Goal: Use online tool/utility: Utilize a website feature to perform a specific function

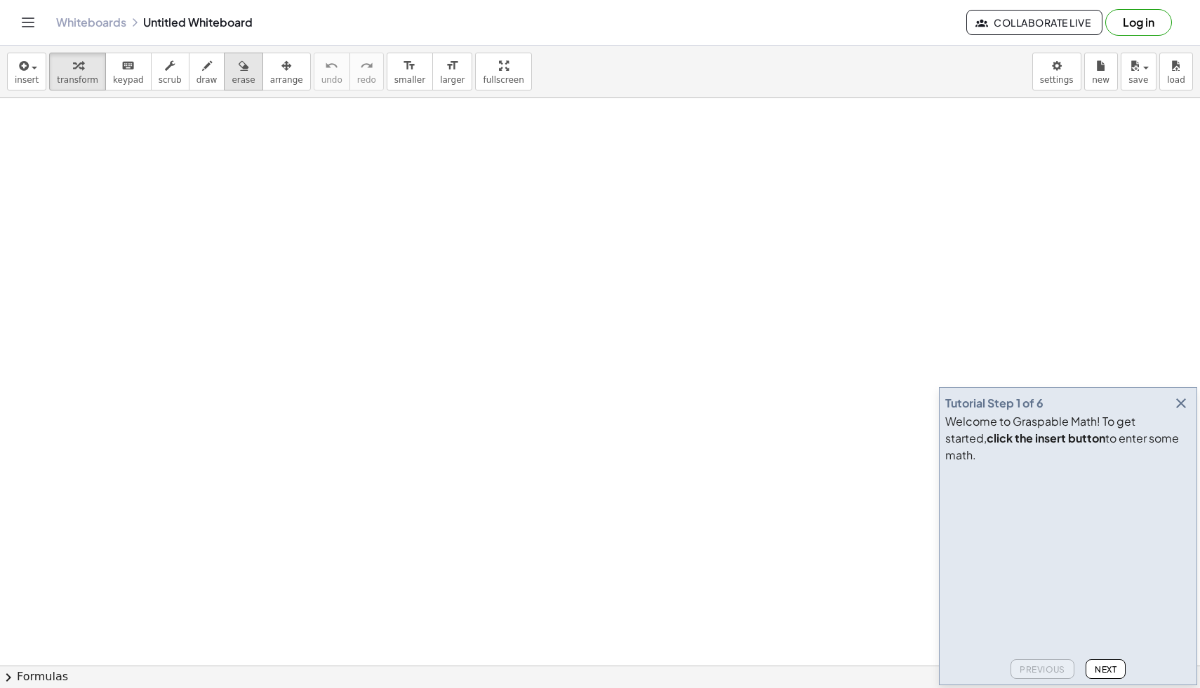
click at [224, 72] on button "erase" at bounding box center [243, 72] width 39 height 38
click at [196, 75] on span "draw" at bounding box center [206, 80] width 21 height 10
drag, startPoint x: 194, startPoint y: 176, endPoint x: 154, endPoint y: 195, distance: 44.3
drag, startPoint x: 215, startPoint y: 171, endPoint x: 201, endPoint y: 212, distance: 43.9
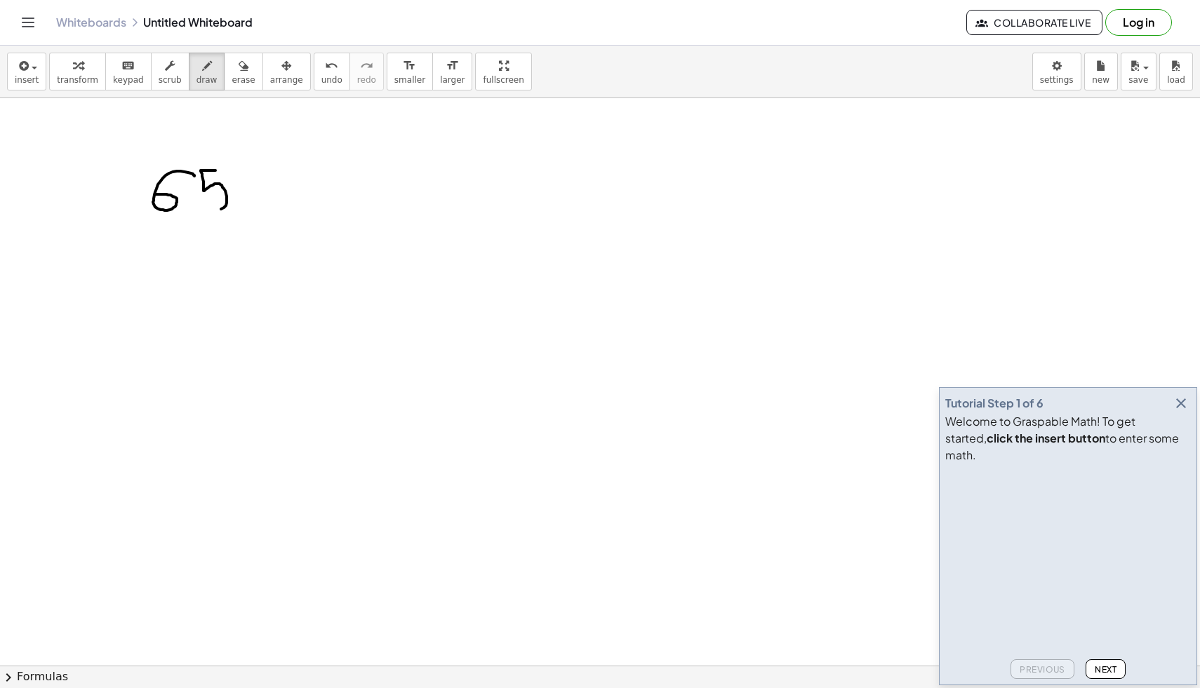
drag, startPoint x: 288, startPoint y: 176, endPoint x: 314, endPoint y: 189, distance: 28.9
drag, startPoint x: 306, startPoint y: 175, endPoint x: 349, endPoint y: 189, distance: 45.0
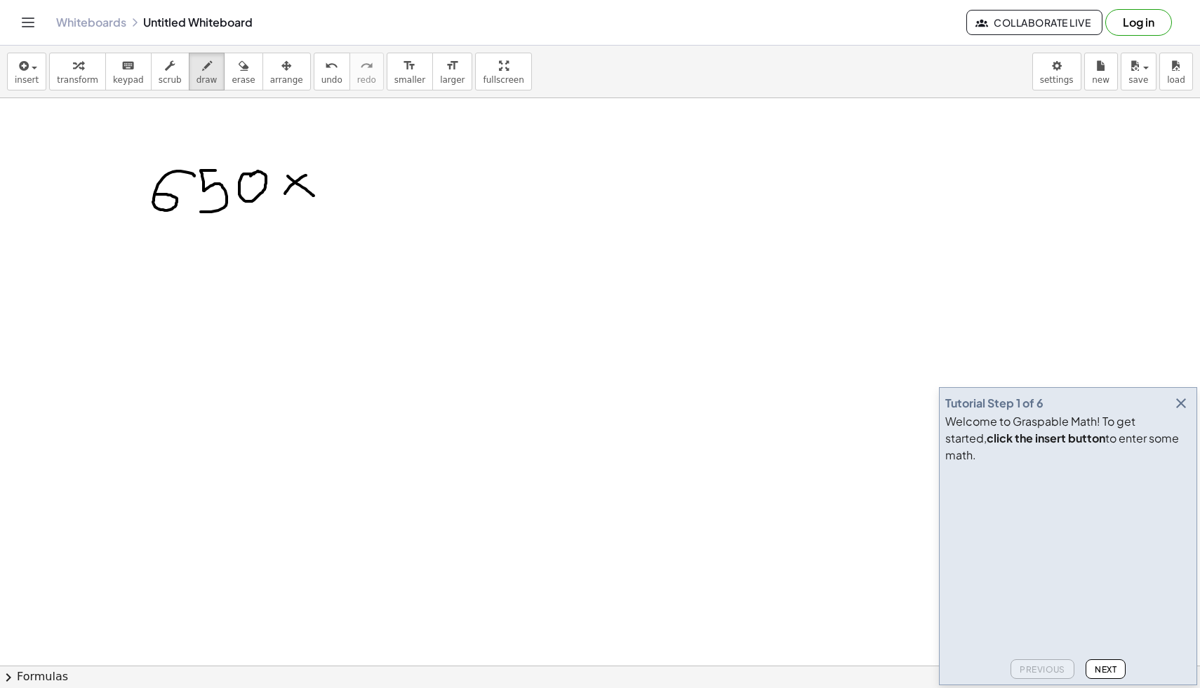
drag, startPoint x: 340, startPoint y: 175, endPoint x: 340, endPoint y: 201, distance: 26.7
drag, startPoint x: 370, startPoint y: 171, endPoint x: 371, endPoint y: 179, distance: 8.5
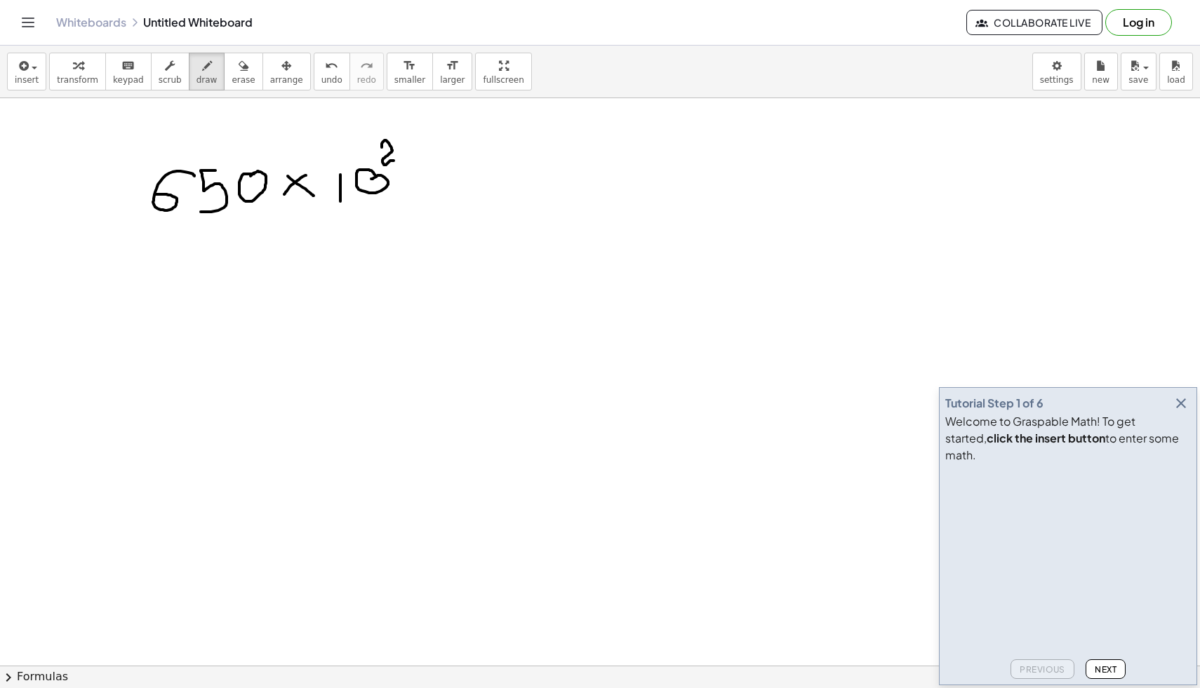
drag, startPoint x: 382, startPoint y: 147, endPoint x: 408, endPoint y: 161, distance: 29.2
drag, startPoint x: 422, startPoint y: 180, endPoint x: 439, endPoint y: 180, distance: 16.8
drag, startPoint x: 418, startPoint y: 193, endPoint x: 440, endPoint y: 193, distance: 21.8
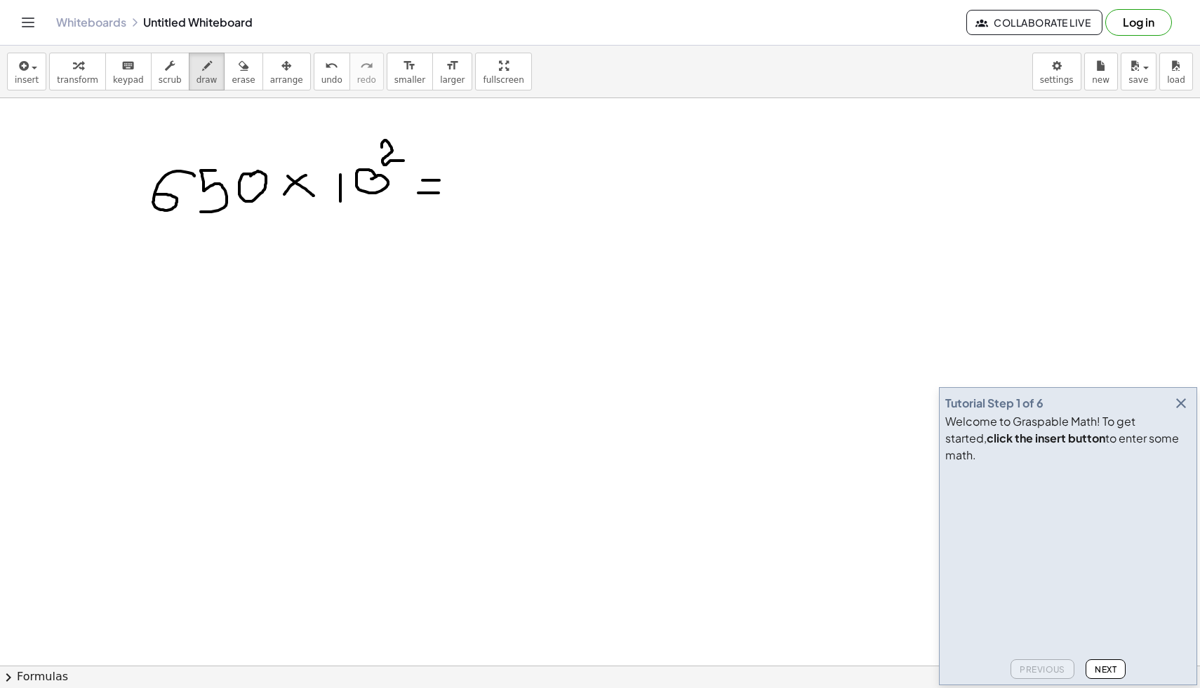
drag, startPoint x: 497, startPoint y: 166, endPoint x: 462, endPoint y: 194, distance: 45.5
drag, startPoint x: 528, startPoint y: 171, endPoint x: 509, endPoint y: 202, distance: 36.5
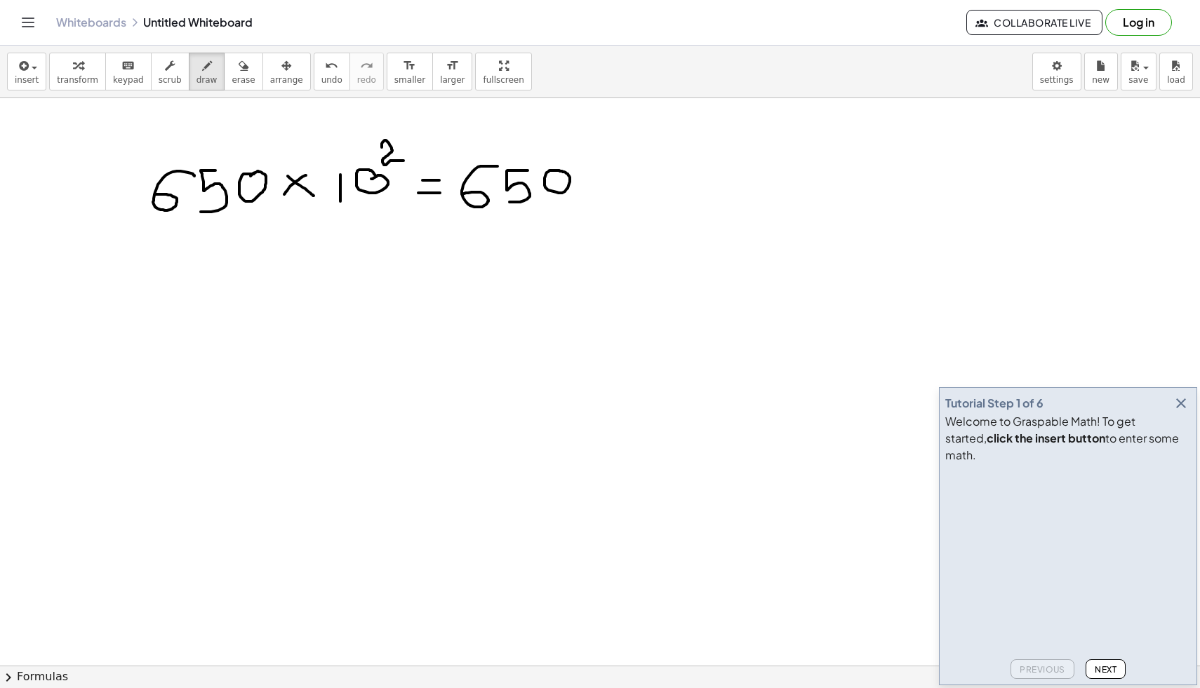
drag, startPoint x: 589, startPoint y: 180, endPoint x: 604, endPoint y: 191, distance: 18.7
drag, startPoint x: 601, startPoint y: 180, endPoint x: 599, endPoint y: 192, distance: 12.1
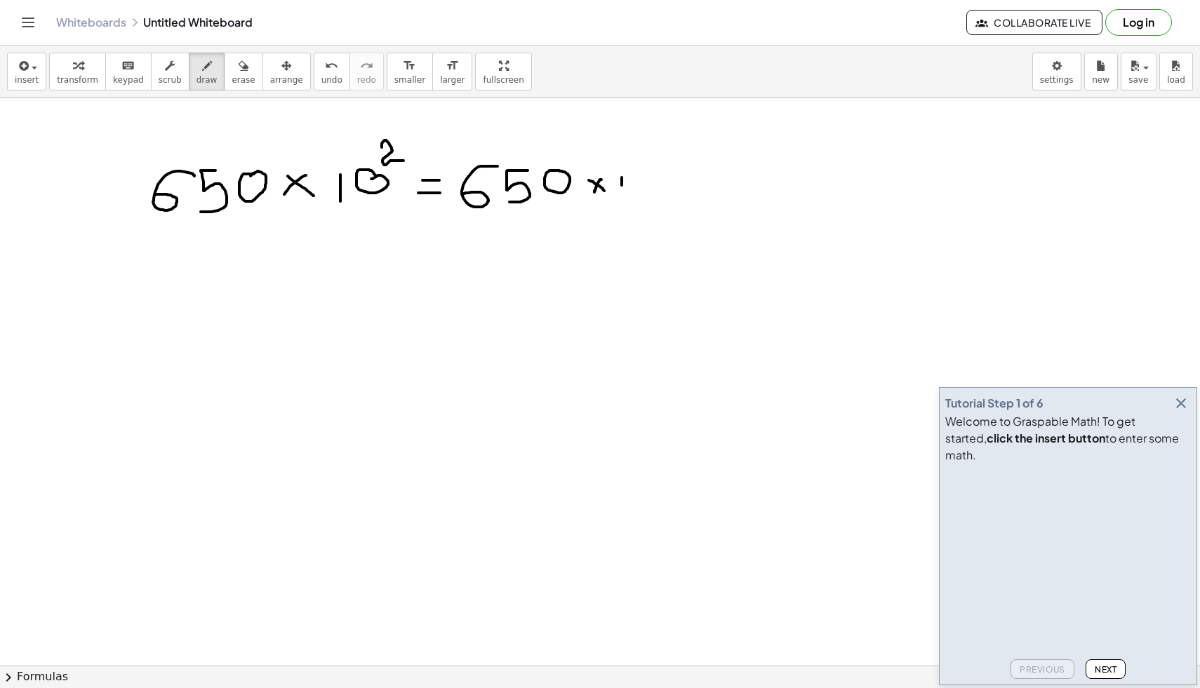
drag, startPoint x: 622, startPoint y: 178, endPoint x: 624, endPoint y: 209, distance: 31.6
drag, startPoint x: 388, startPoint y: 169, endPoint x: 400, endPoint y: 168, distance: 12.0
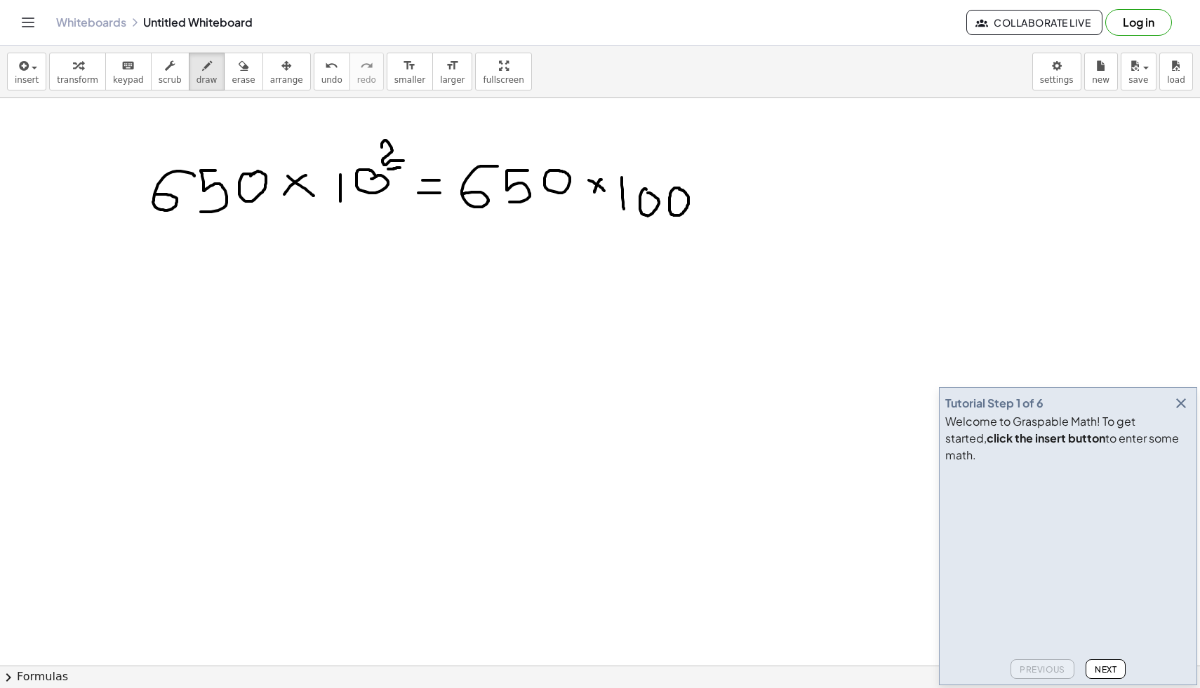
drag, startPoint x: 636, startPoint y: 226, endPoint x: 680, endPoint y: 227, distance: 43.5
drag, startPoint x: 398, startPoint y: 264, endPoint x: 427, endPoint y: 265, distance: 28.8
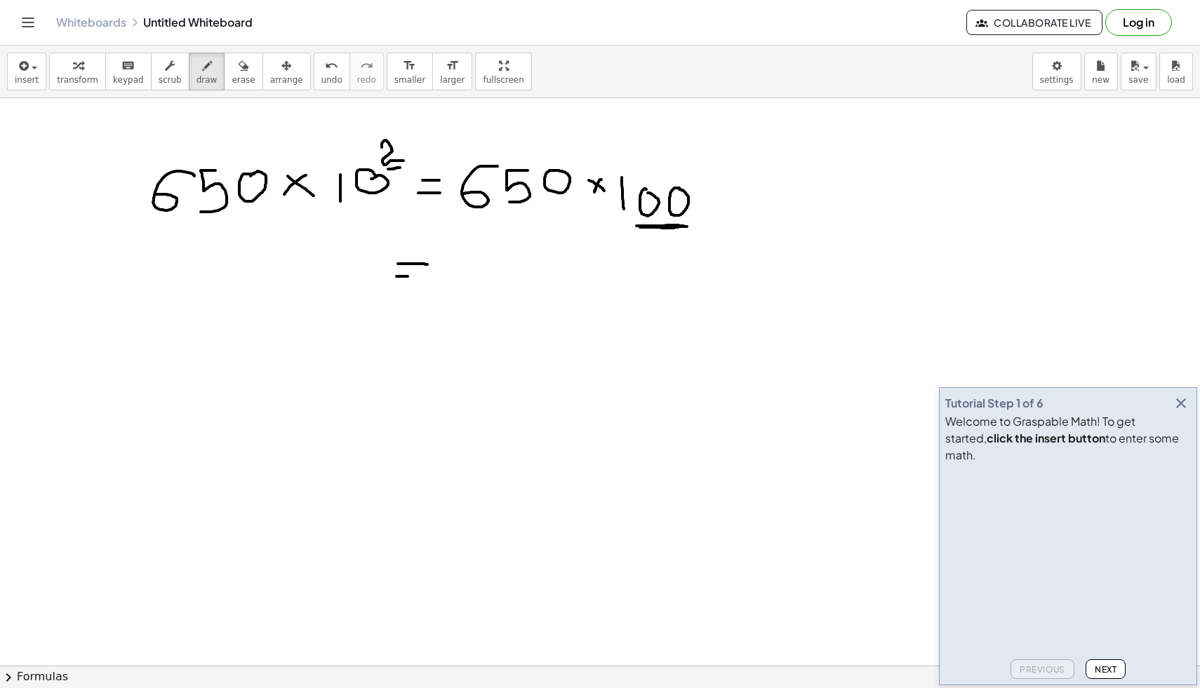
drag, startPoint x: 396, startPoint y: 276, endPoint x: 415, endPoint y: 276, distance: 18.2
drag, startPoint x: 490, startPoint y: 248, endPoint x: 452, endPoint y: 271, distance: 45.0
drag, startPoint x: 501, startPoint y: 251, endPoint x: 490, endPoint y: 293, distance: 42.7
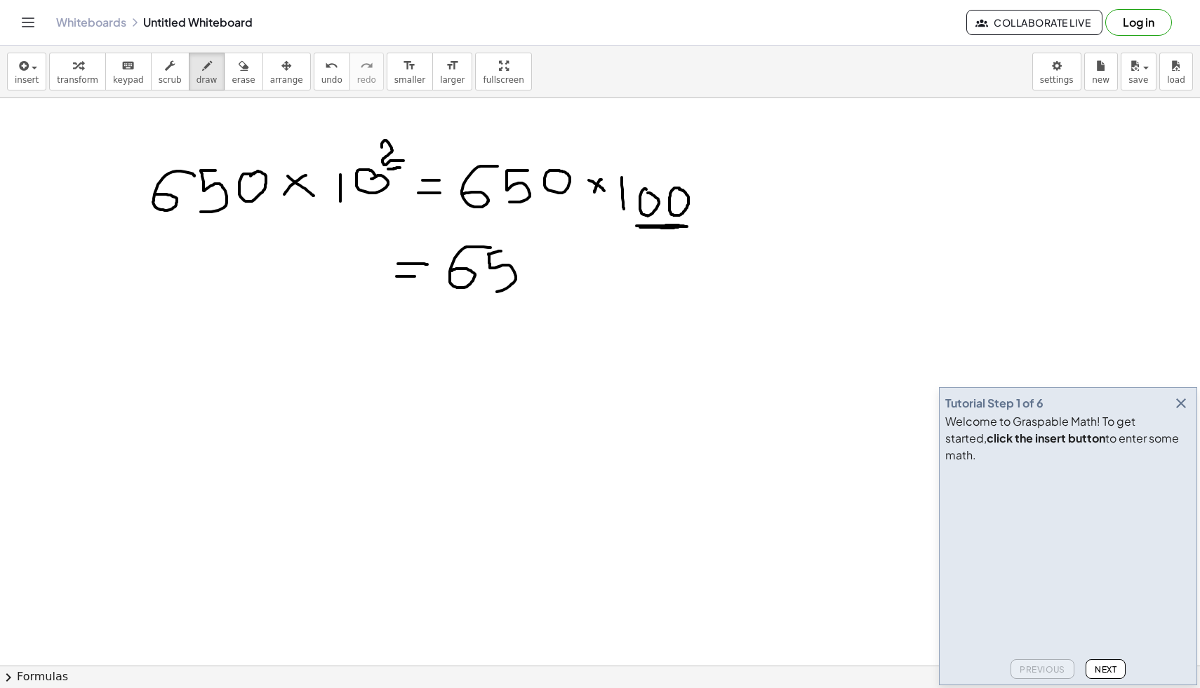
click at [119, 81] on span "keypad" at bounding box center [128, 80] width 31 height 10
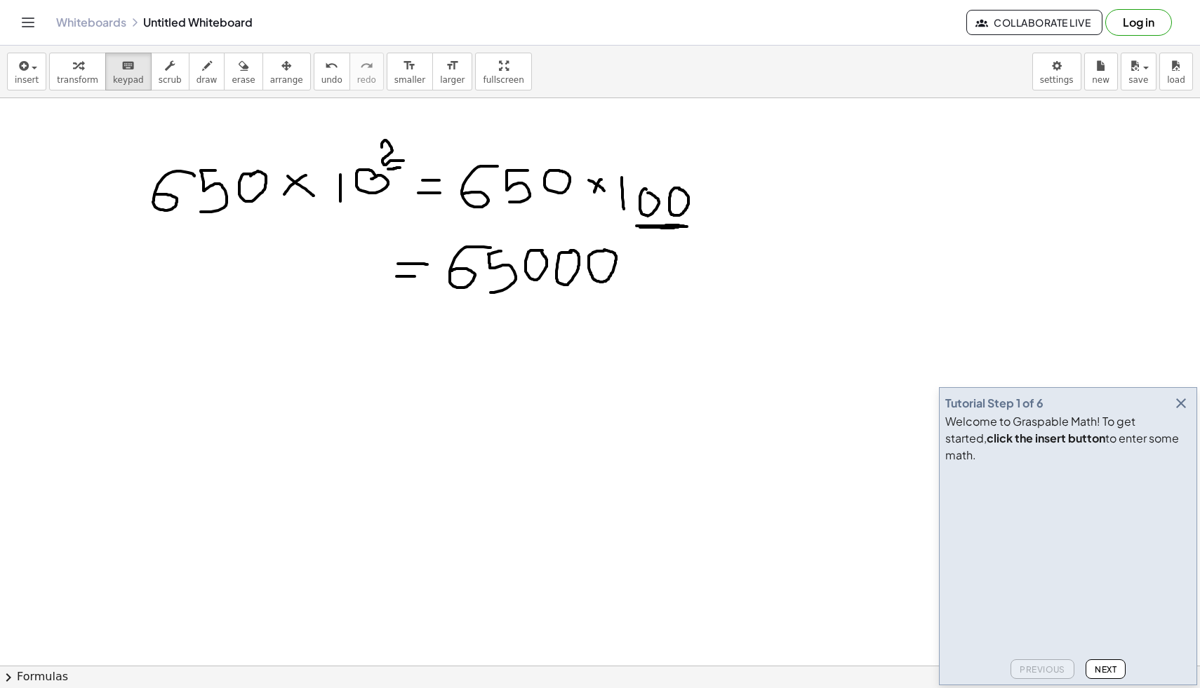
drag, startPoint x: 462, startPoint y: 184, endPoint x: 547, endPoint y: 185, distance: 85.6
click at [206, 76] on span "draw" at bounding box center [206, 80] width 21 height 10
drag, startPoint x: 452, startPoint y: 171, endPoint x: 552, endPoint y: 207, distance: 106.1
